Goal: Find specific page/section: Find specific page/section

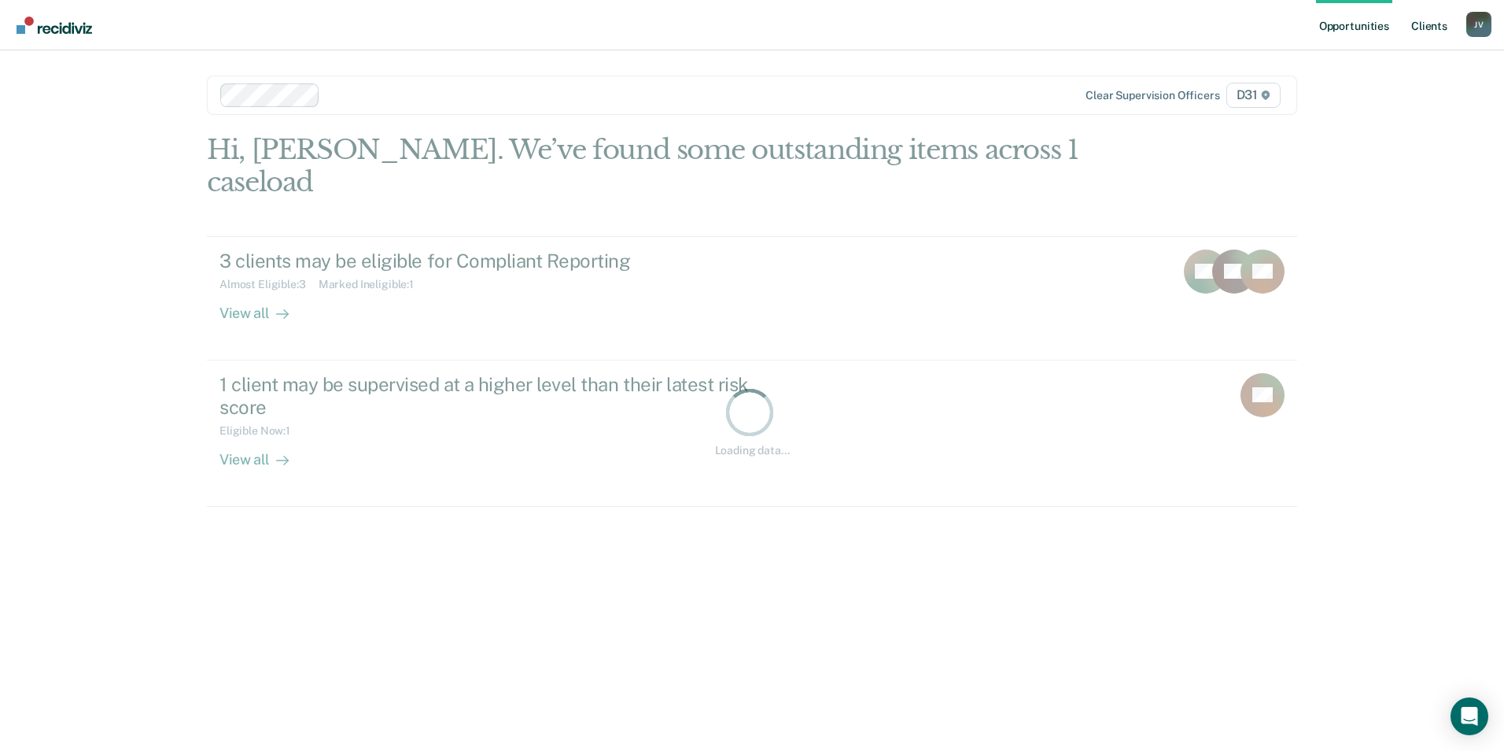
click at [1423, 31] on link "Client s" at bounding box center [1429, 25] width 42 height 50
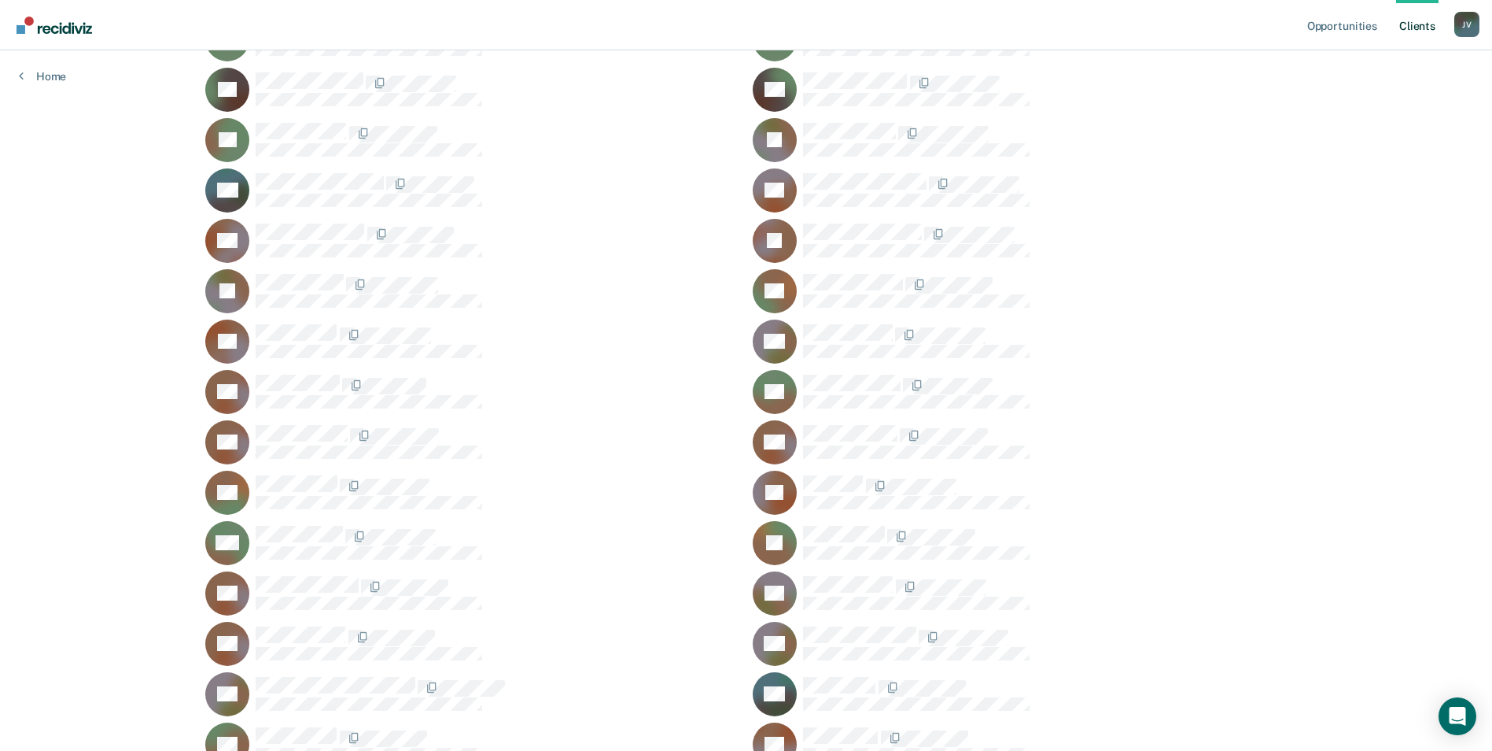
scroll to position [236, 0]
